Goal: Find specific page/section: Locate item on page

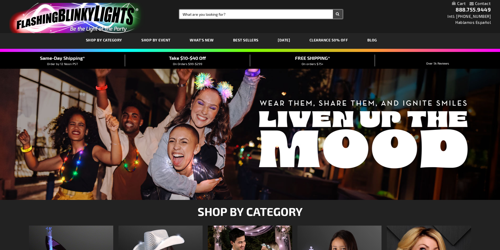
click at [200, 13] on input "Search" at bounding box center [260, 14] width 163 height 9
click at [201, 13] on input "Search" at bounding box center [260, 14] width 163 height 9
paste input "11380-MLT"
type input "11380-MLT"
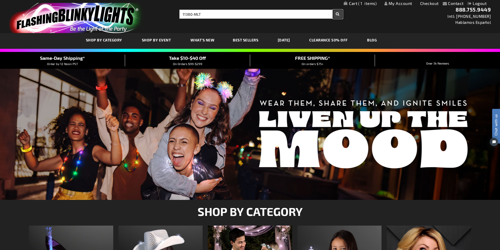
click at [334, 12] on button "Search" at bounding box center [338, 14] width 10 height 9
